Goal: Obtain resource: Obtain resource

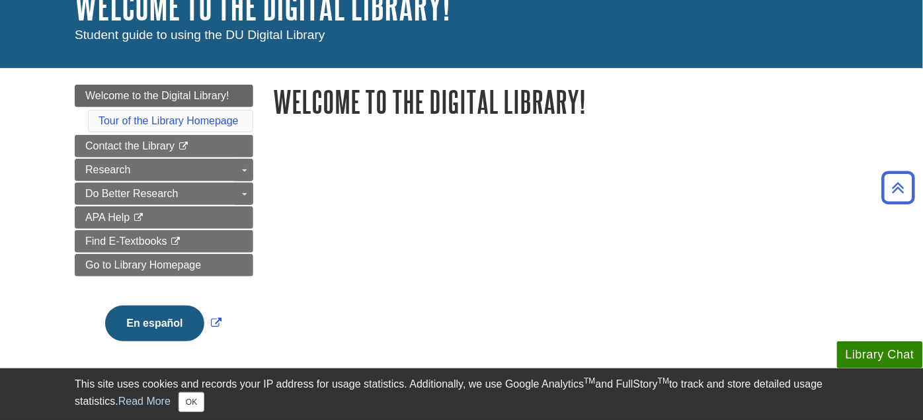
scroll to position [91, 0]
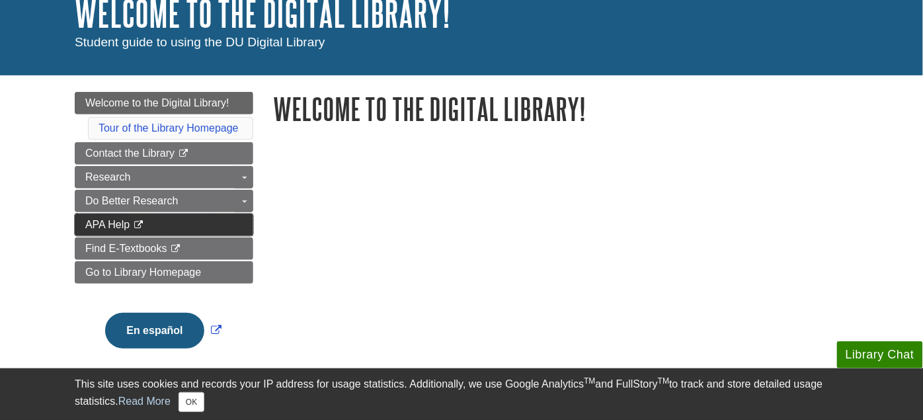
click at [243, 215] on link "APA Help This link opens in a new window" at bounding box center [164, 225] width 178 height 22
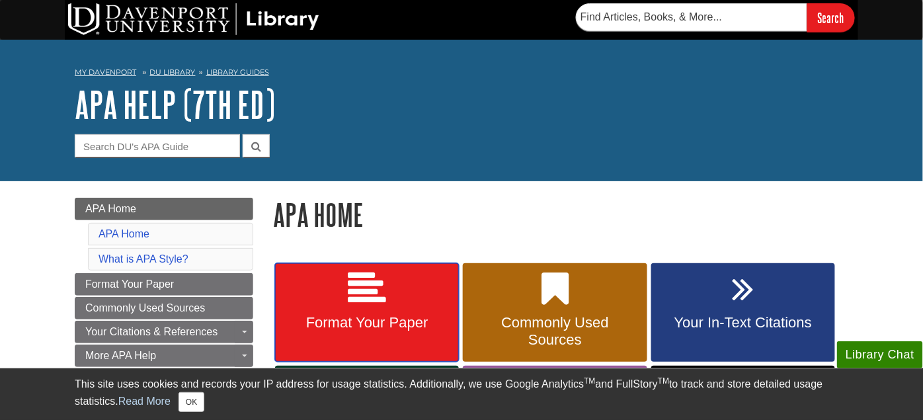
click at [366, 275] on icon at bounding box center [367, 289] width 38 height 38
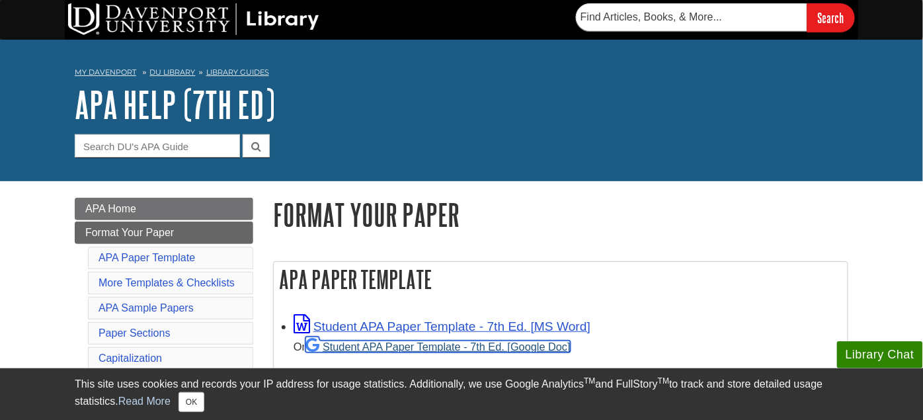
click at [436, 342] on link "Student APA Paper Template - 7th Ed. [Google Doc]" at bounding box center [437, 346] width 265 height 12
